Goal: Information Seeking & Learning: Find specific page/section

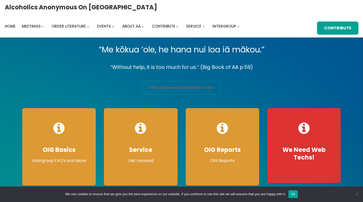
click at [156, 87] on link "find an aa meeting near you" at bounding box center [181, 87] width 78 height 13
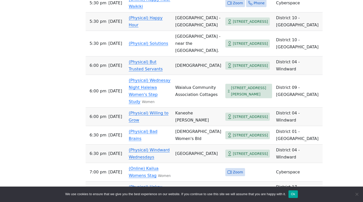
scroll to position [669, 0]
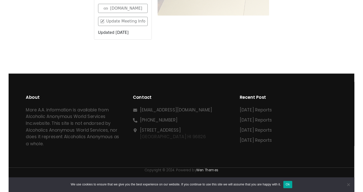
scroll to position [247, 0]
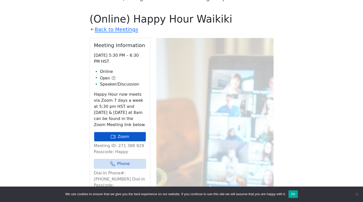
click at [118, 132] on link "Zoom" at bounding box center [120, 137] width 52 height 10
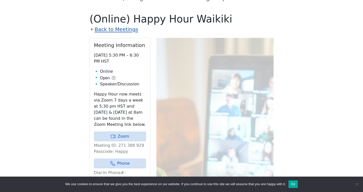
click at [117, 25] on link "Back to Meetings" at bounding box center [116, 29] width 43 height 9
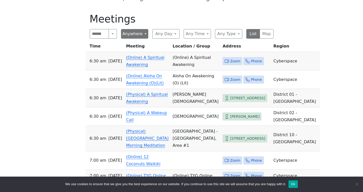
click at [144, 29] on button "Anywhere" at bounding box center [134, 34] width 27 height 10
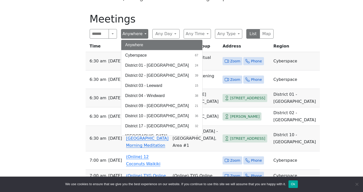
click at [144, 29] on button "Anywhere" at bounding box center [134, 34] width 27 height 10
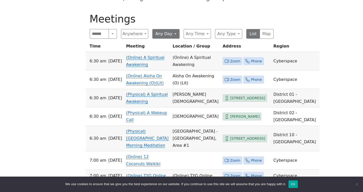
click at [174, 29] on button "Any Day" at bounding box center [165, 34] width 27 height 10
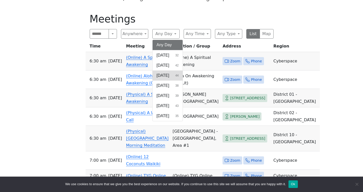
click at [169, 73] on span "Tuesday" at bounding box center [163, 76] width 13 height 6
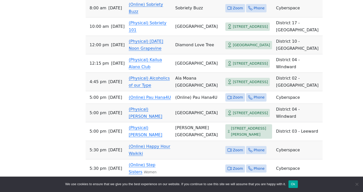
scroll to position [524, 0]
